Goal: Contribute content: Add original content to the website for others to see

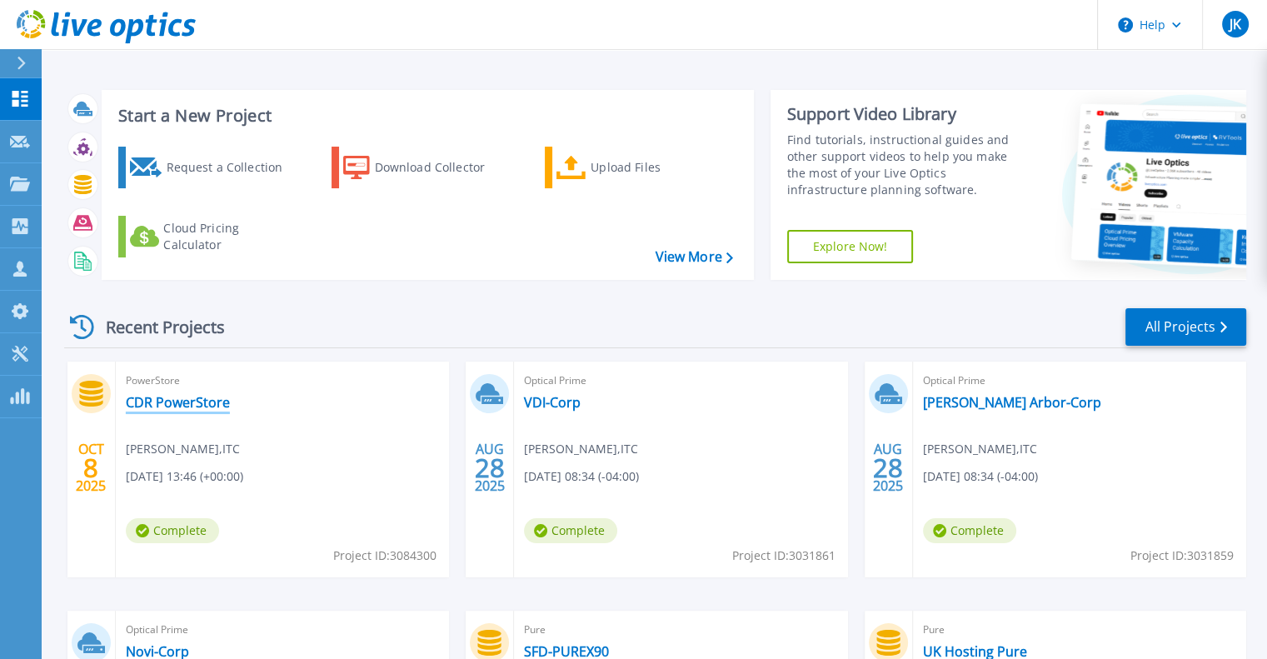
click at [200, 405] on link "CDR PowerStore" at bounding box center [178, 402] width 104 height 17
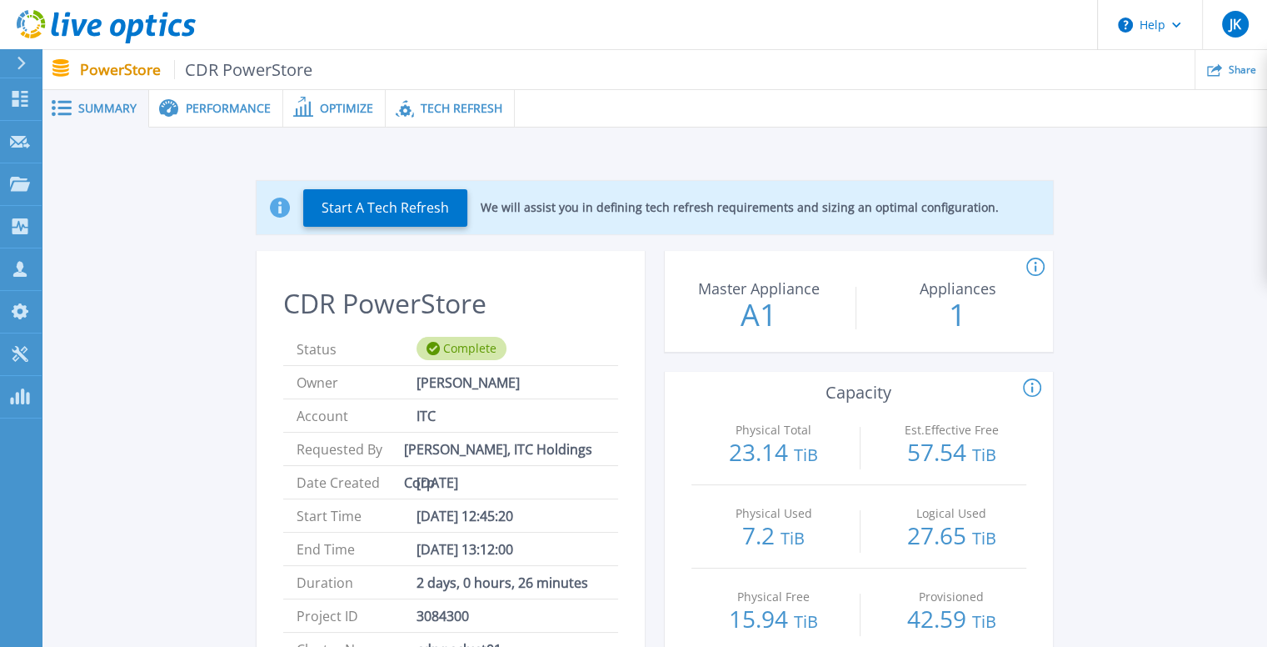
click at [220, 109] on span "Performance" at bounding box center [228, 108] width 85 height 12
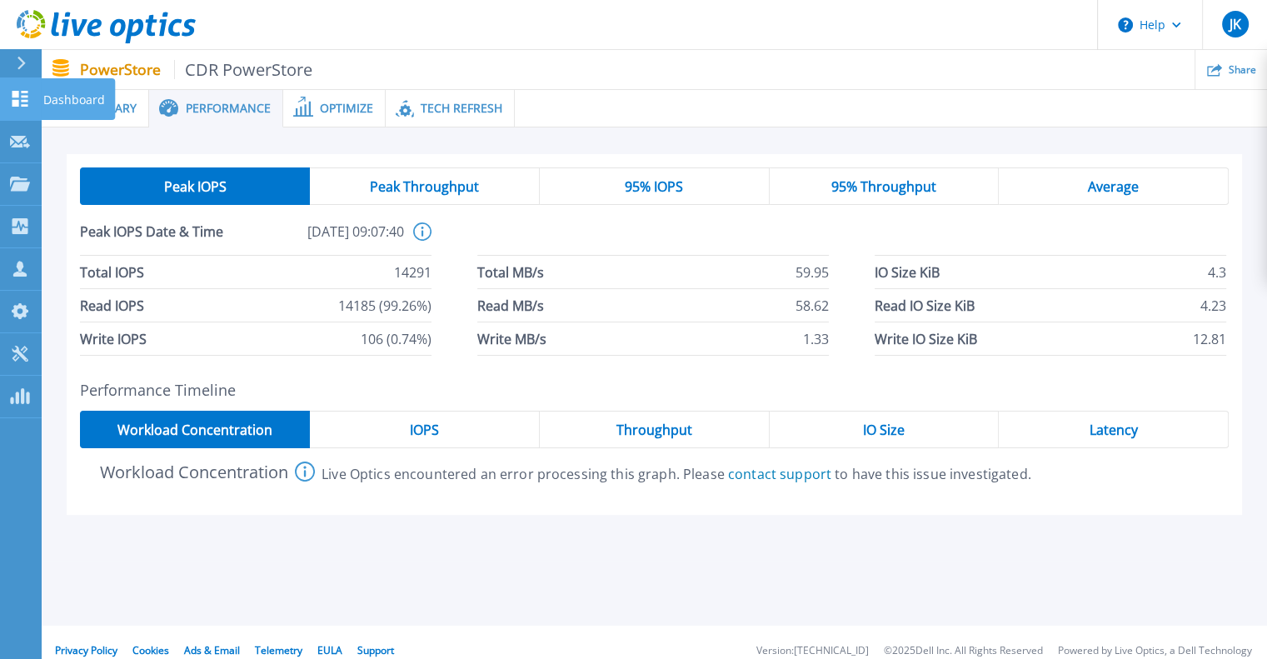
click at [22, 92] on icon at bounding box center [20, 99] width 16 height 16
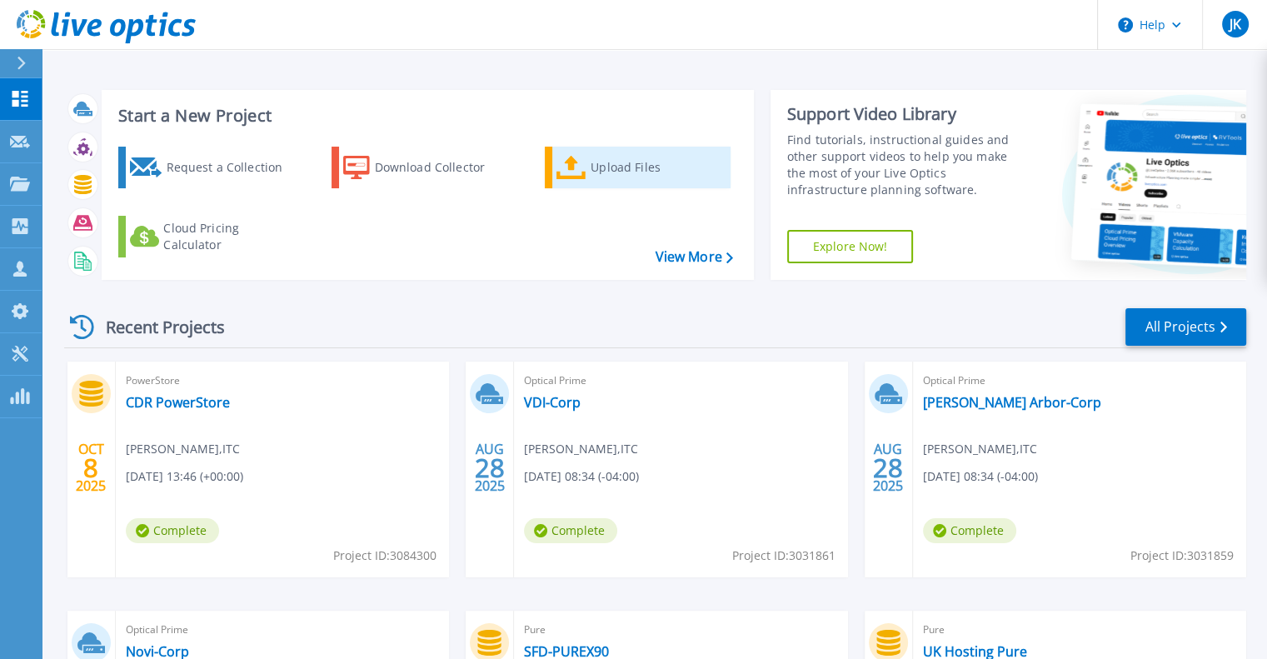
click at [639, 170] on div "Upload Files" at bounding box center [657, 167] width 133 height 33
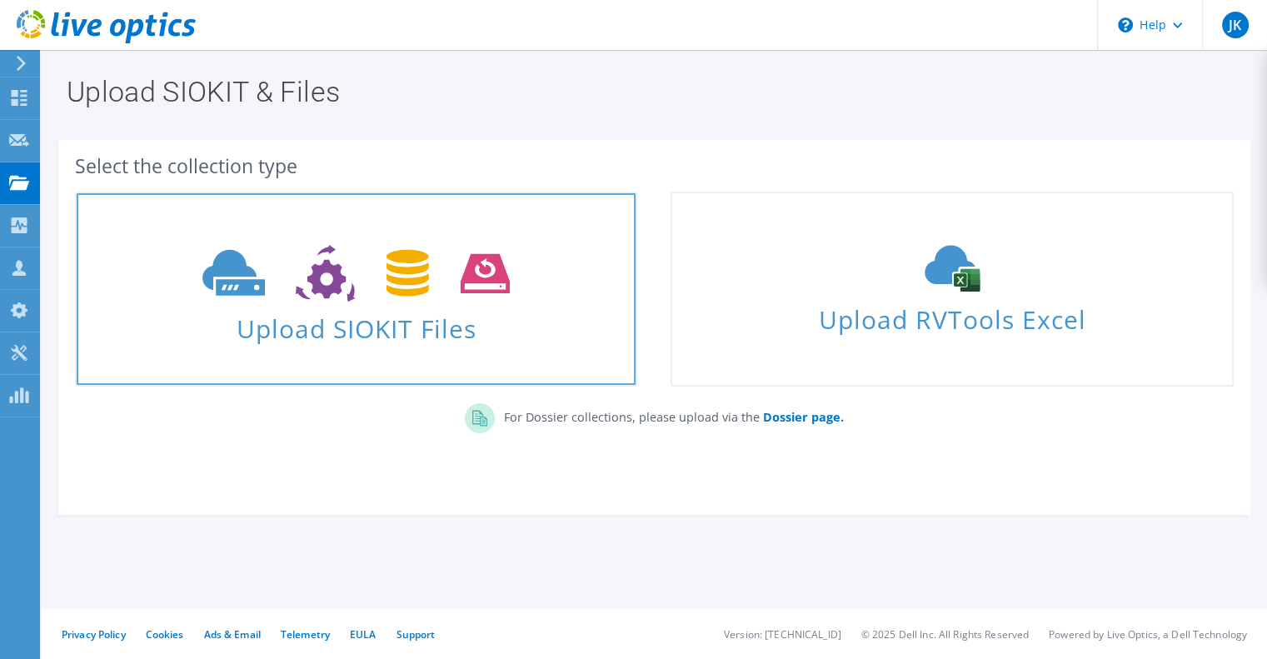
click at [409, 263] on icon at bounding box center [355, 273] width 307 height 57
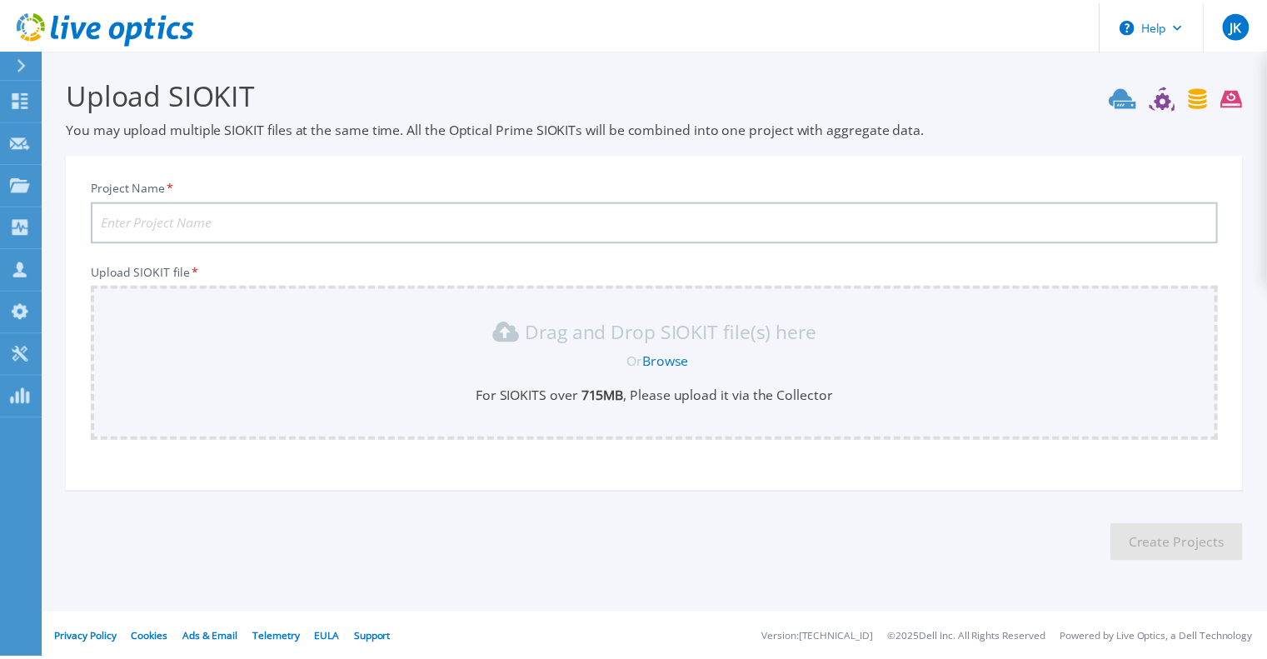
scroll to position [3, 0]
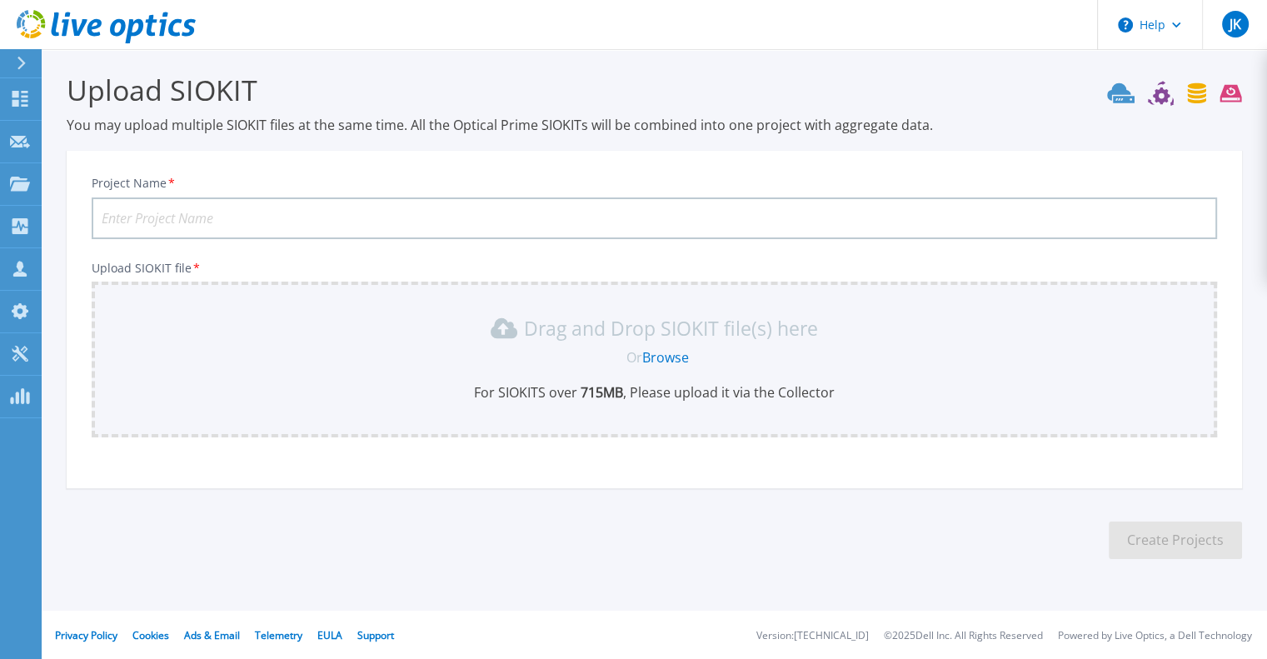
click at [447, 209] on input "Project Name *" at bounding box center [655, 218] width 1126 height 42
type input "ITC Cedar Rapids"
click at [656, 446] on div "Project Name * ITC Cedar Rapids Upload SIOKIT file * Drag and Drop SIOKIT file(…" at bounding box center [655, 325] width 1176 height 327
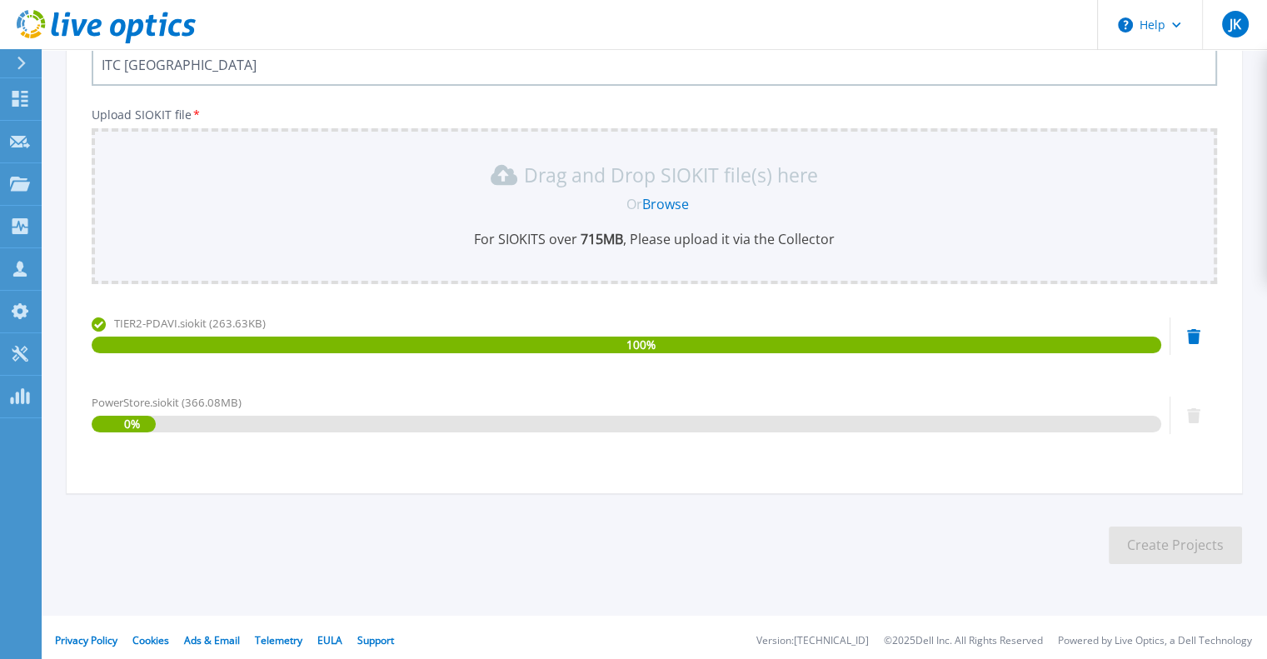
scroll to position [162, 0]
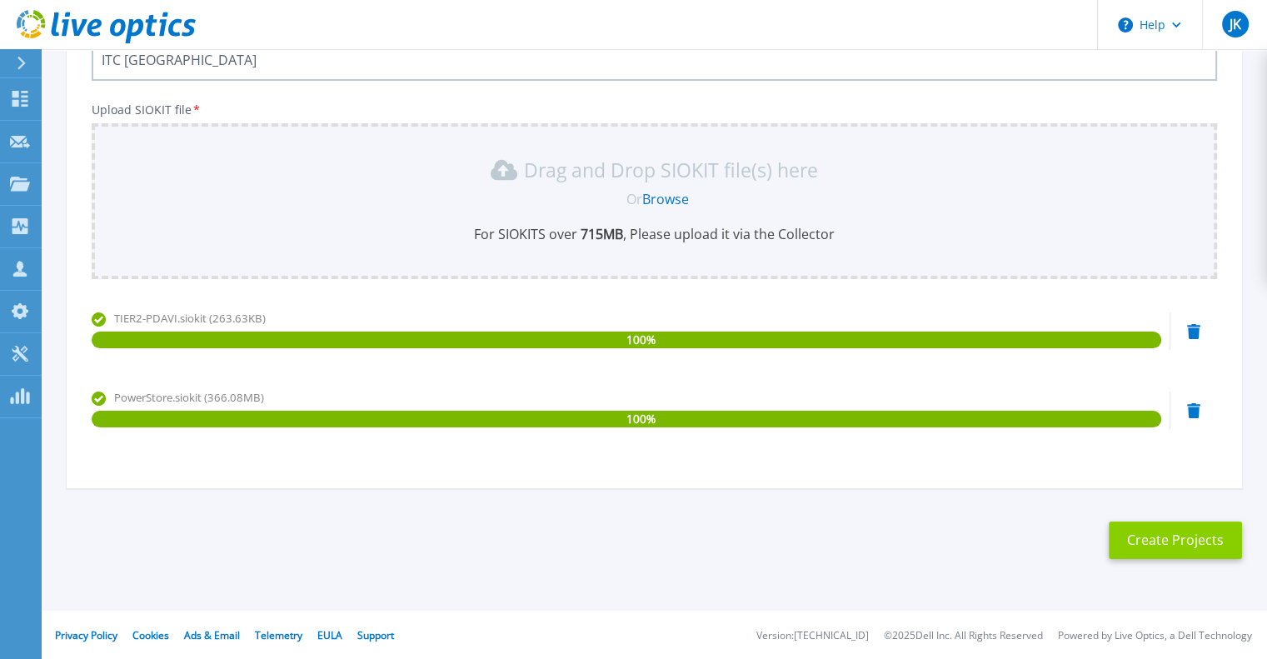
click at [1165, 539] on button "Create Projects" at bounding box center [1175, 540] width 133 height 37
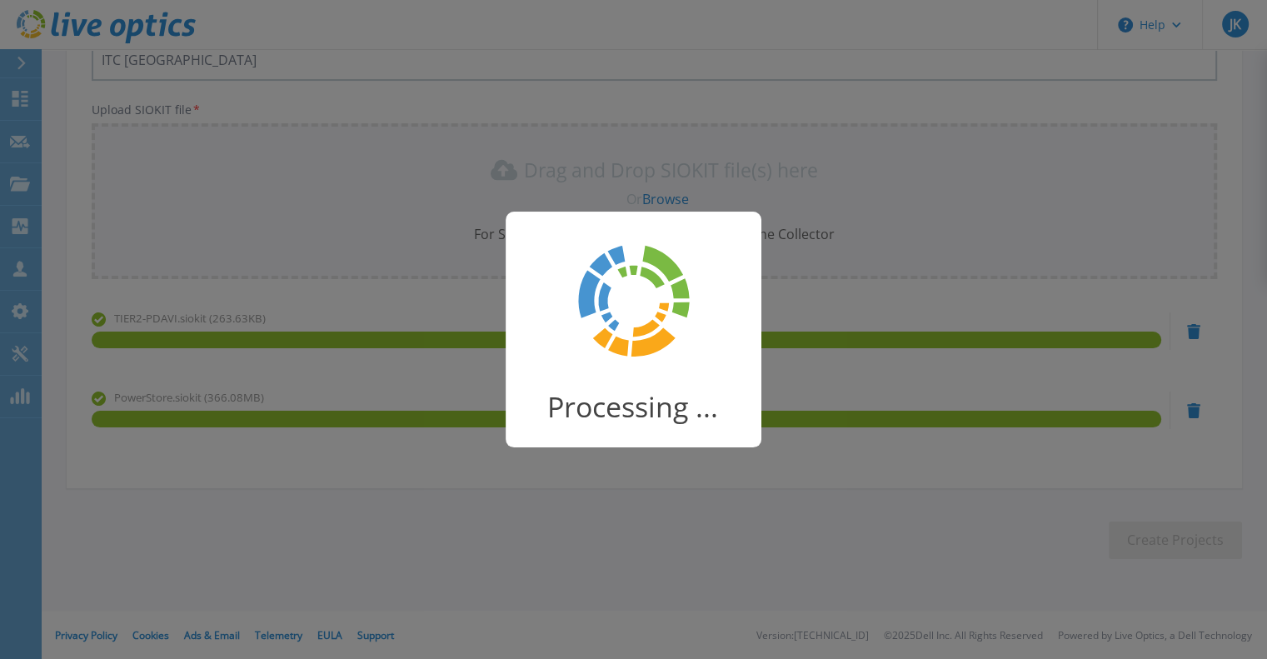
scroll to position [132, 0]
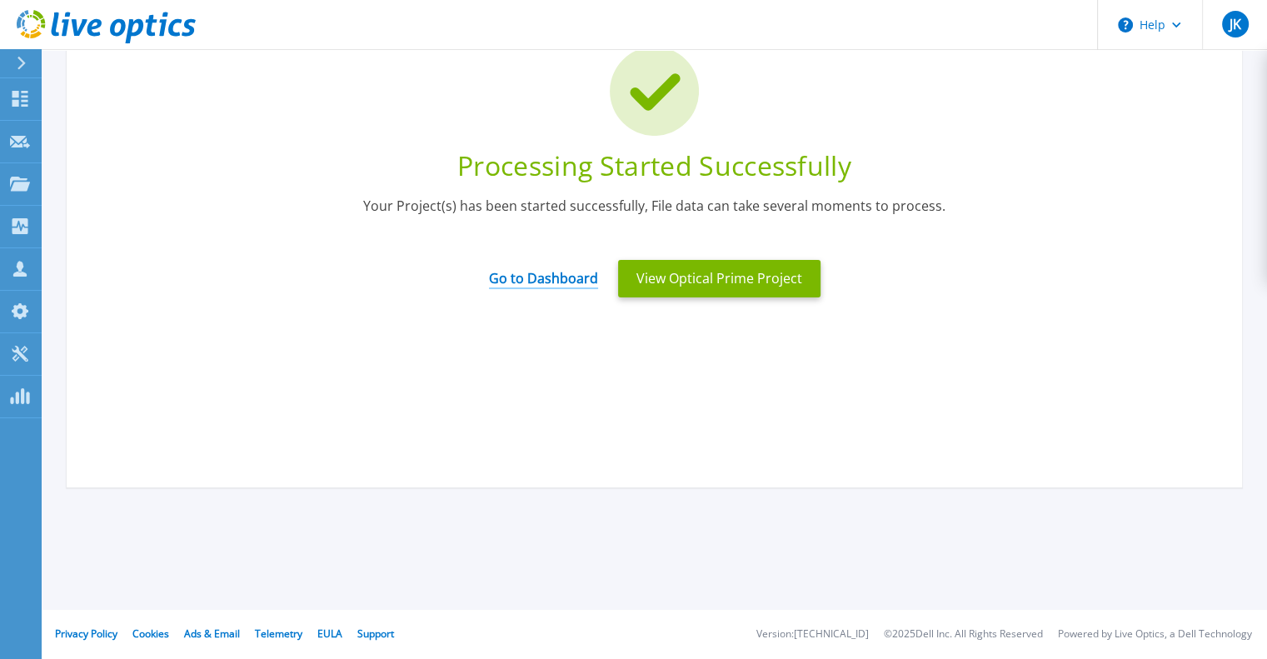
click at [522, 279] on link "Go to Dashboard" at bounding box center [543, 273] width 109 height 32
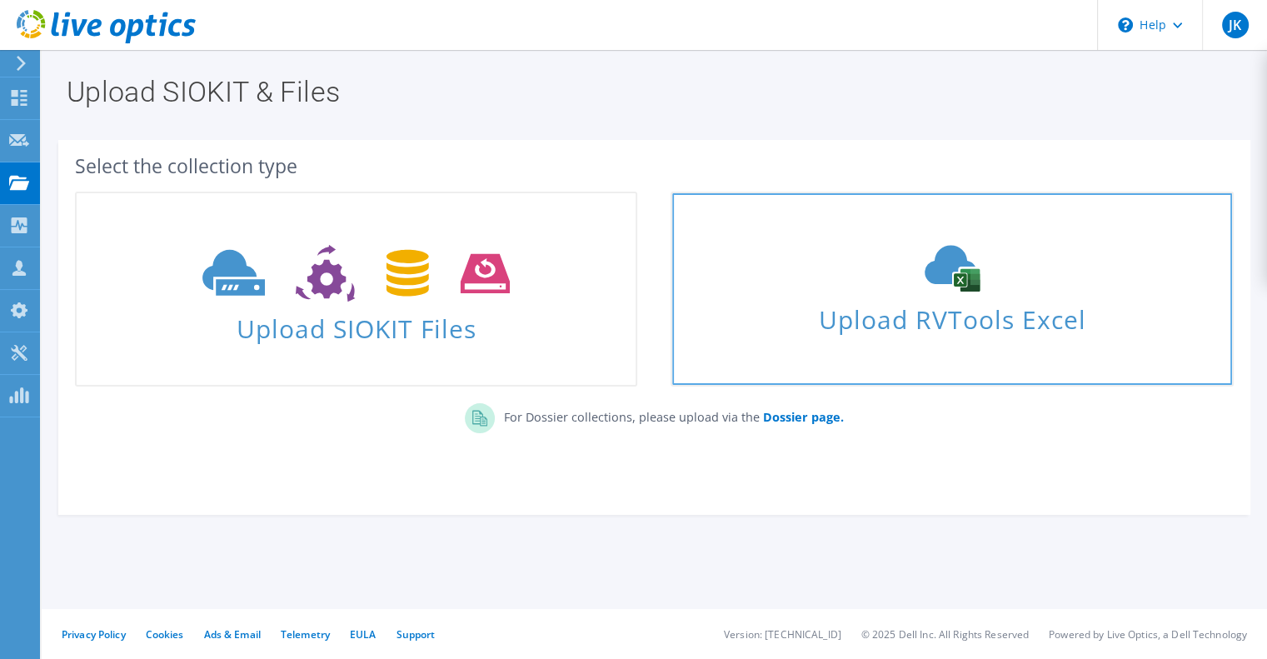
click at [847, 289] on icon at bounding box center [952, 268] width 250 height 47
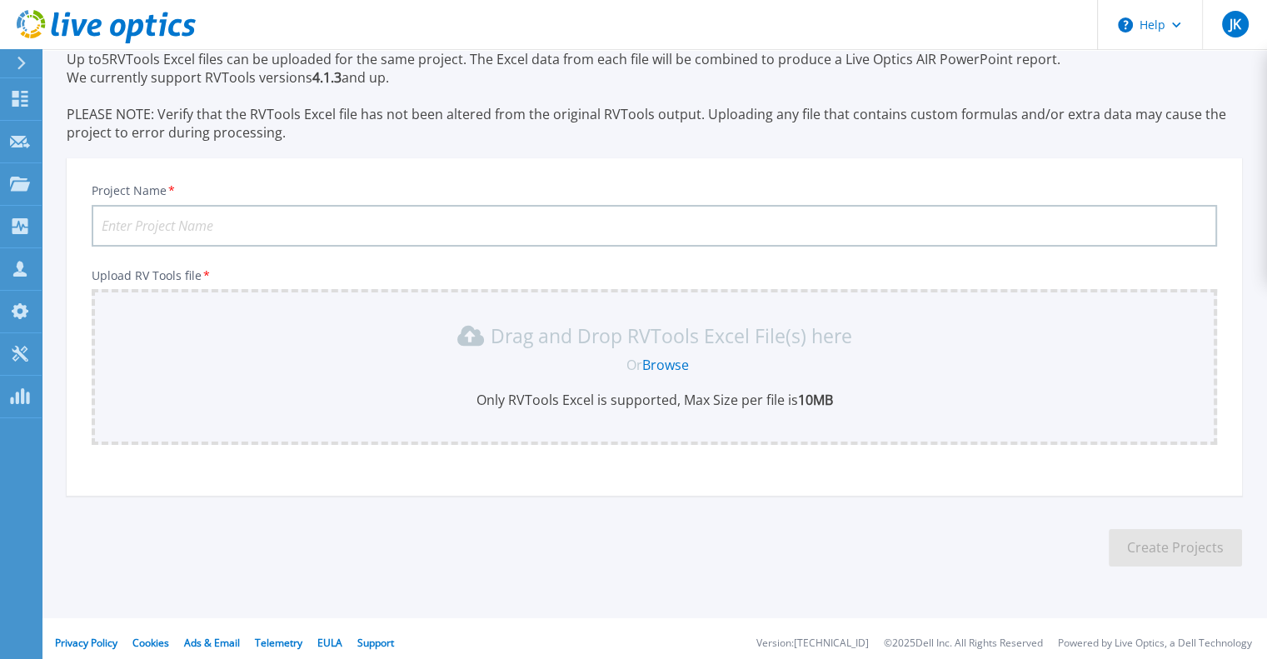
scroll to position [77, 0]
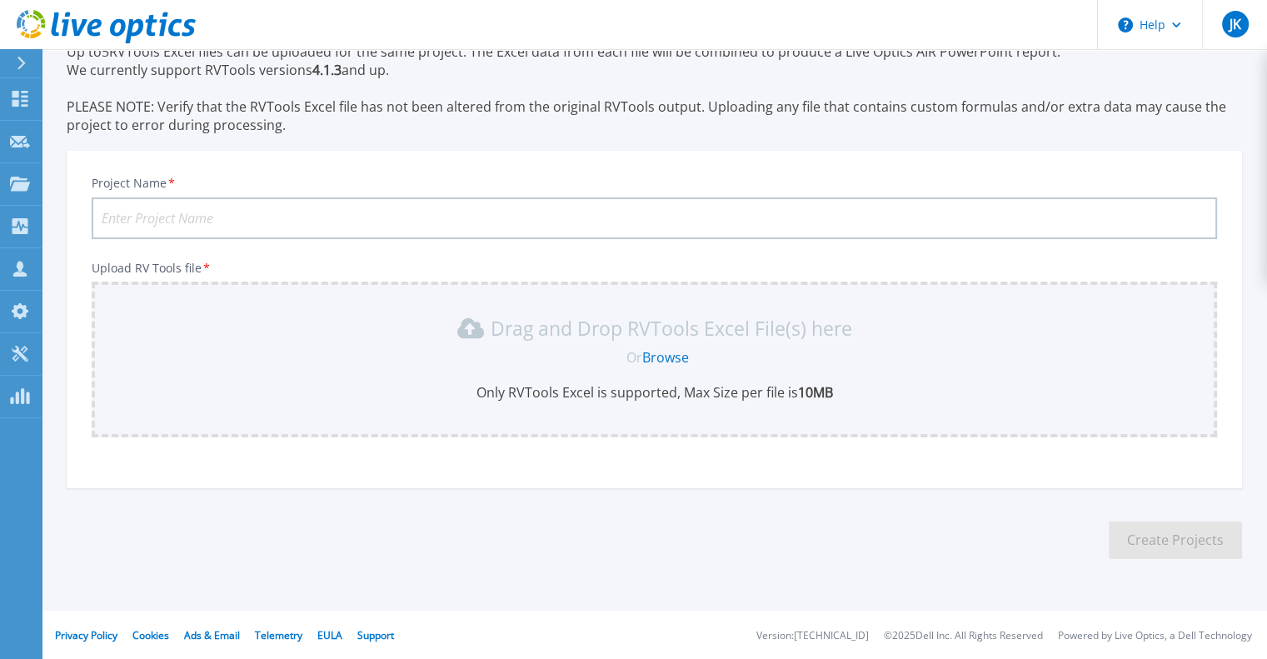
click at [866, 212] on input "Project Name *" at bounding box center [655, 218] width 1126 height 42
type input "Cedar Rapids Rvtools"
click at [799, 265] on p "Upload RV Tools file *" at bounding box center [655, 268] width 1126 height 13
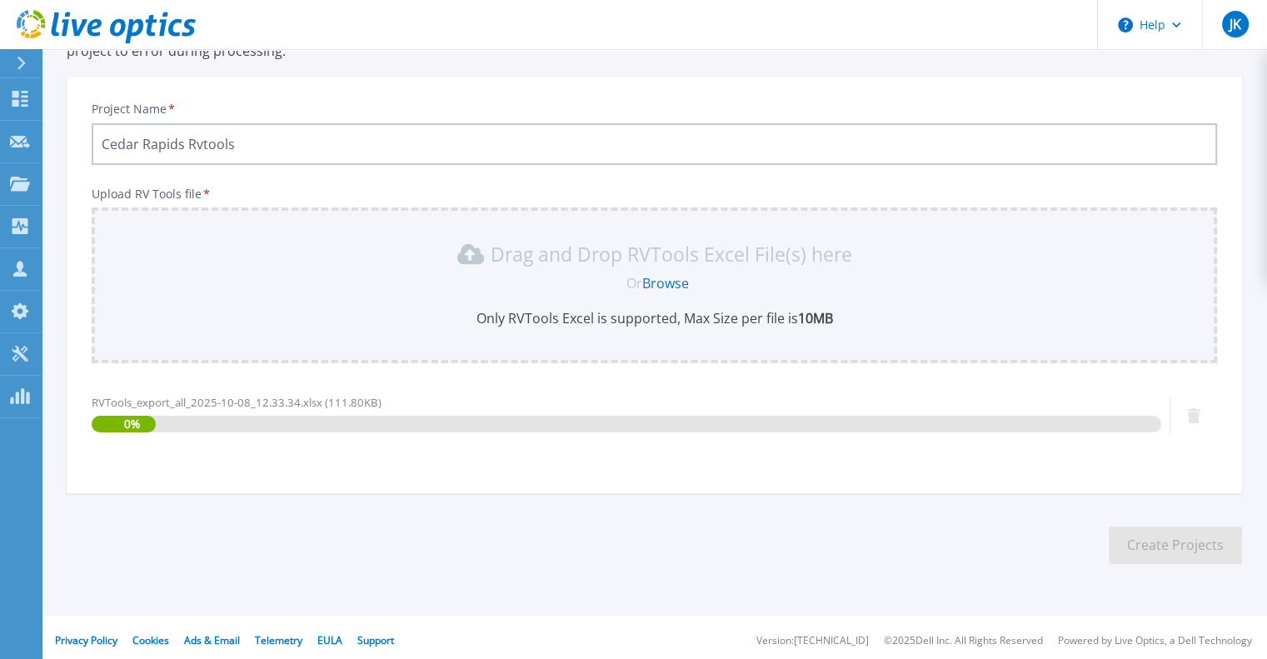
scroll to position [156, 0]
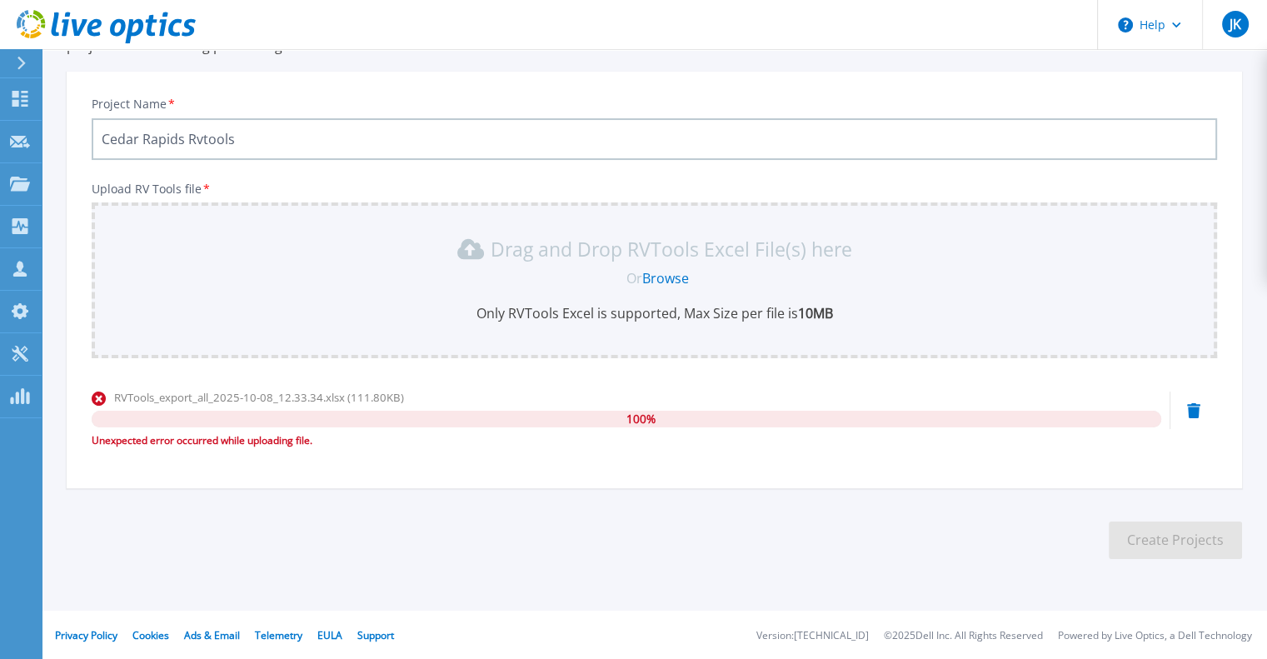
click at [430, 440] on div "Unexpected error occurred while uploading file." at bounding box center [627, 440] width 1070 height 17
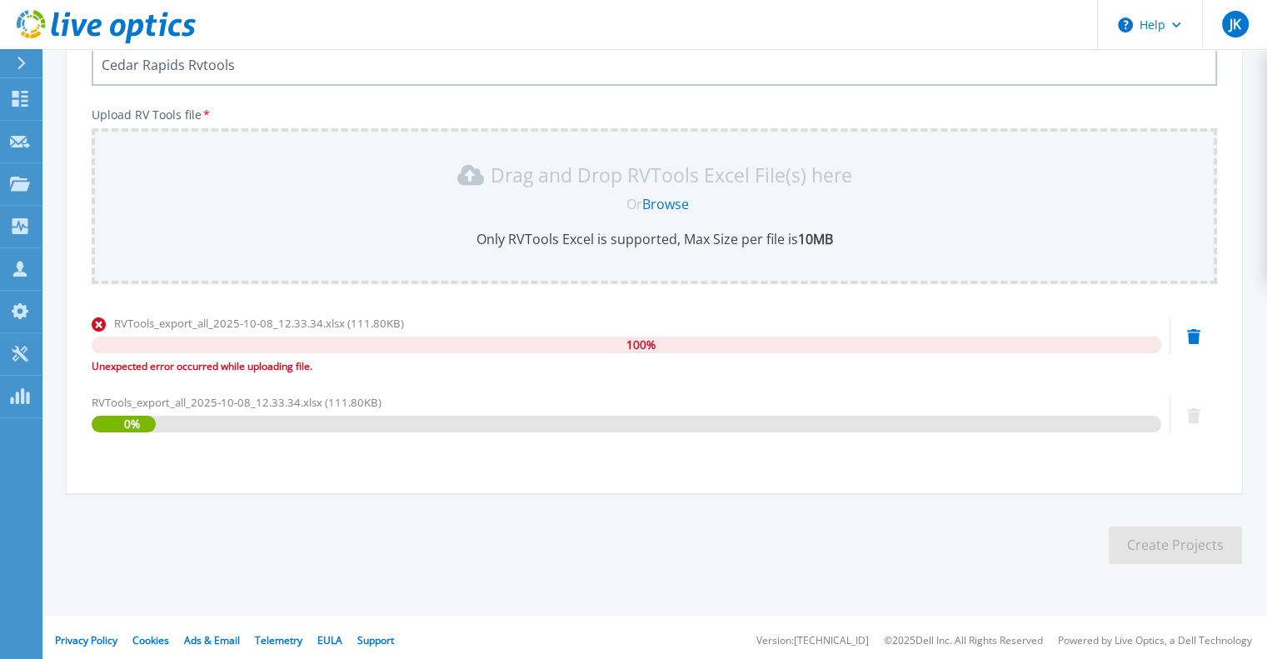
scroll to position [235, 0]
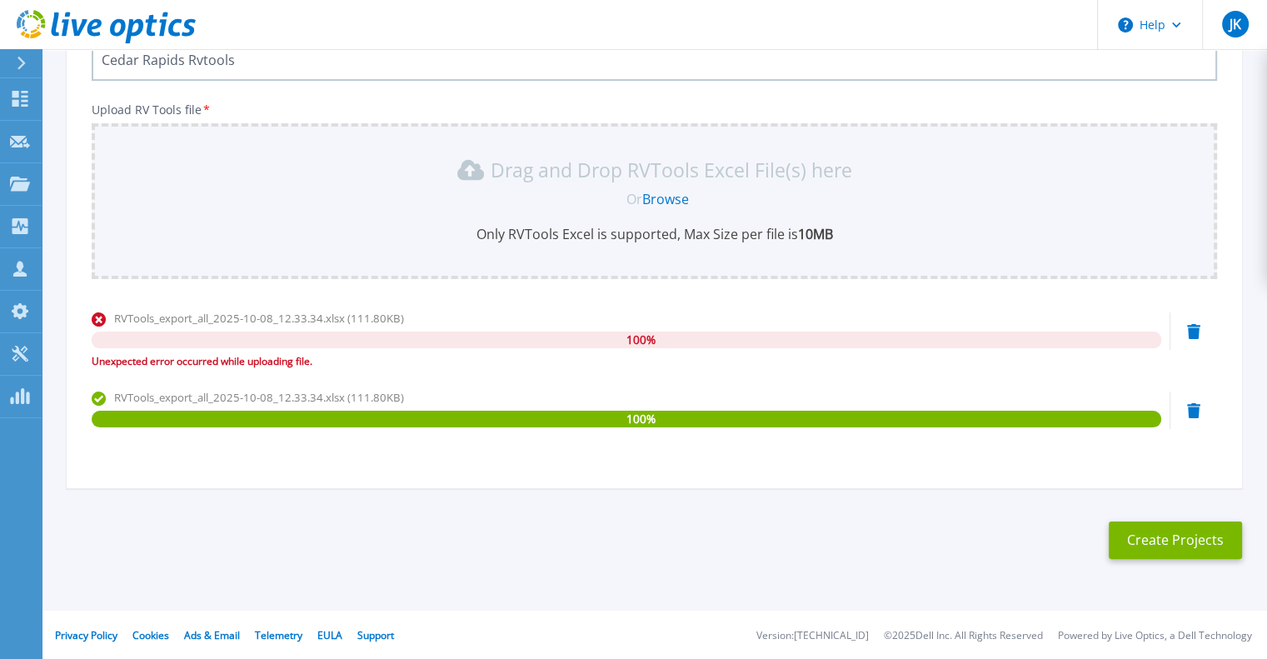
click at [1194, 328] on icon at bounding box center [1193, 331] width 13 height 15
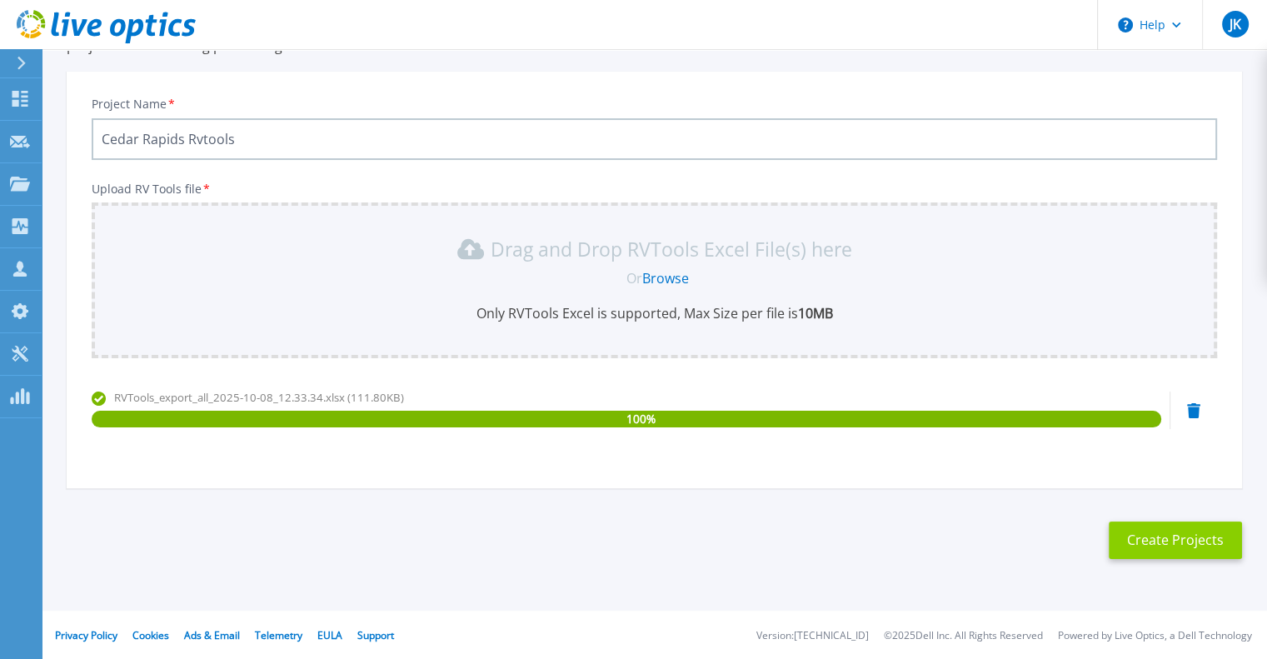
click at [1178, 535] on button "Create Projects" at bounding box center [1175, 540] width 133 height 37
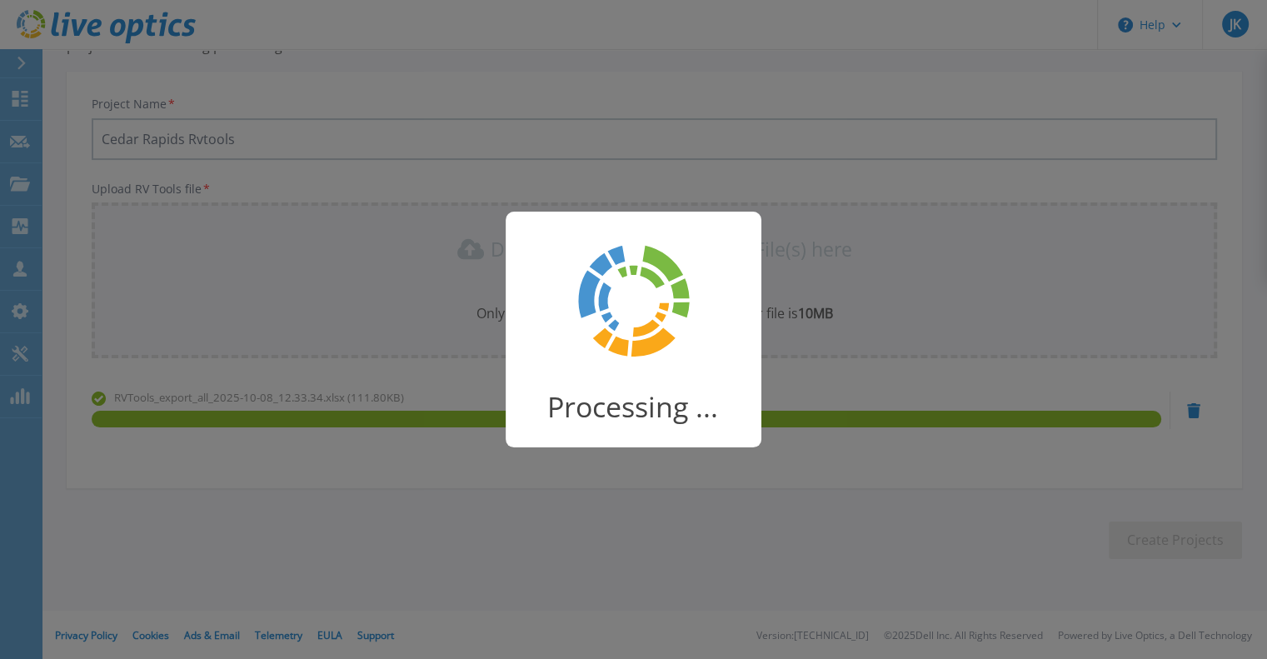
scroll to position [132, 0]
